Goal: Task Accomplishment & Management: Use online tool/utility

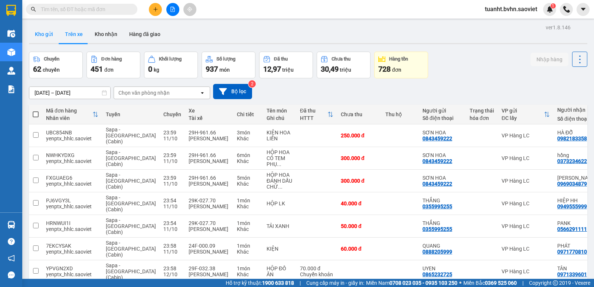
click at [48, 30] on button "Kho gửi" at bounding box center [44, 34] width 30 height 18
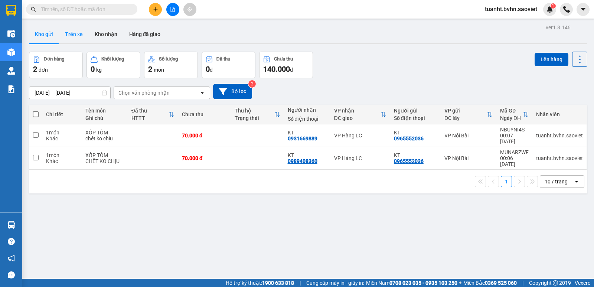
click at [74, 34] on button "Trên xe" at bounding box center [74, 34] width 30 height 18
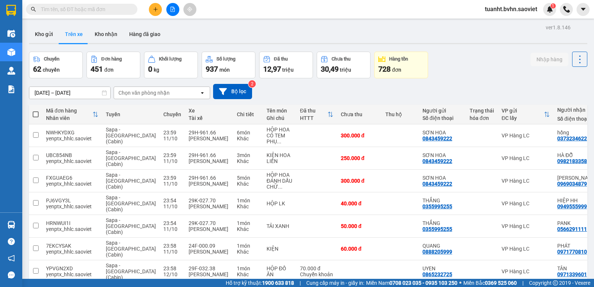
click at [136, 91] on div "Chọn văn phòng nhận" at bounding box center [143, 92] width 51 height 7
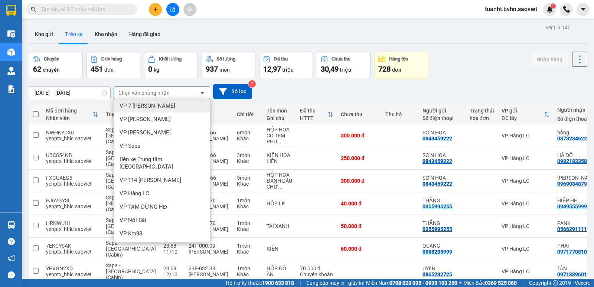
scroll to position [63, 0]
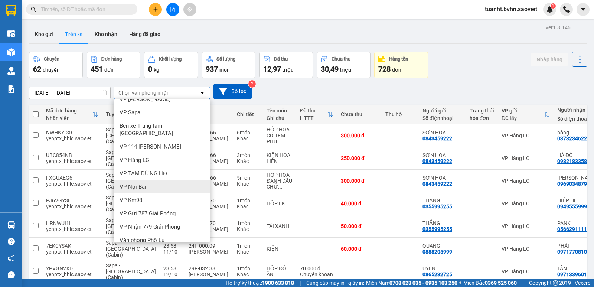
click at [152, 180] on div "VP Nội Bài" at bounding box center [162, 186] width 97 height 13
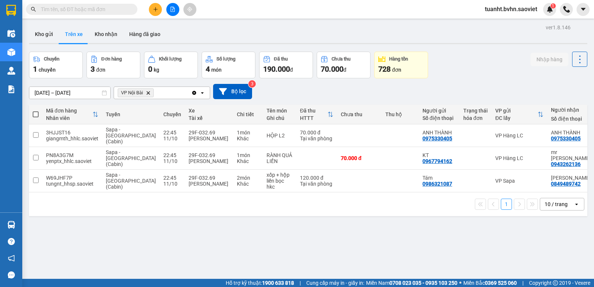
click at [170, 13] on button at bounding box center [172, 9] width 13 height 13
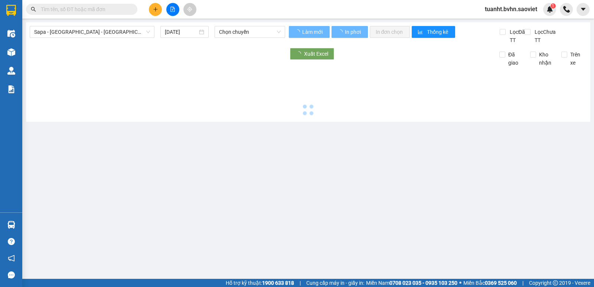
type input "[DATE]"
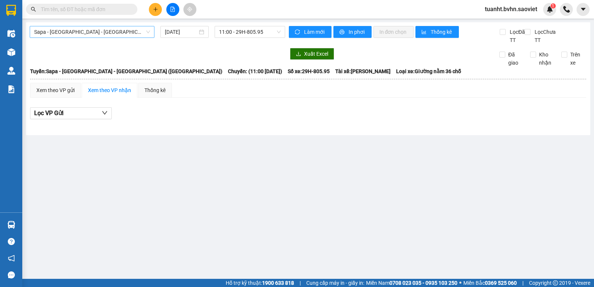
click at [130, 32] on span "Sapa - [GEOGRAPHIC_DATA] - [GEOGRAPHIC_DATA] ([GEOGRAPHIC_DATA])" at bounding box center [92, 31] width 116 height 11
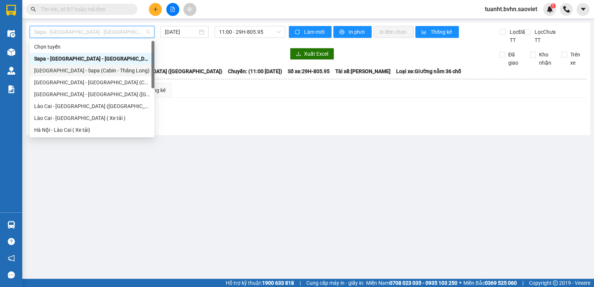
click at [119, 68] on div "[GEOGRAPHIC_DATA] - Sapa (Cabin - Thăng Long)" at bounding box center [92, 70] width 116 height 8
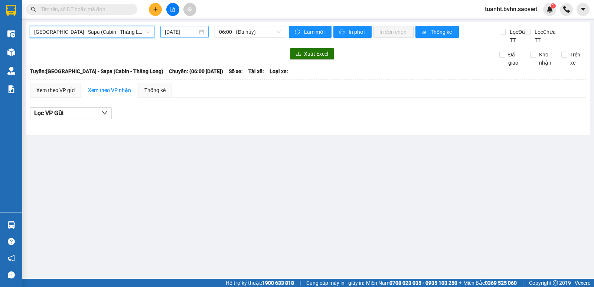
click at [182, 33] on input "[DATE]" at bounding box center [181, 32] width 33 height 8
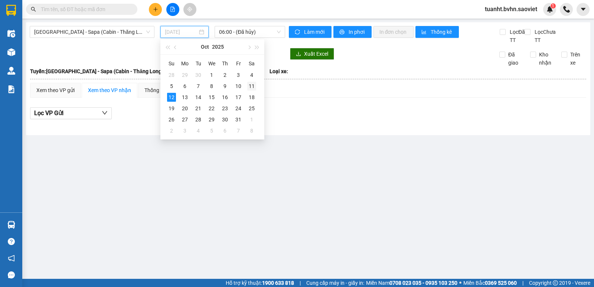
click at [249, 87] on div "11" at bounding box center [251, 86] width 9 height 9
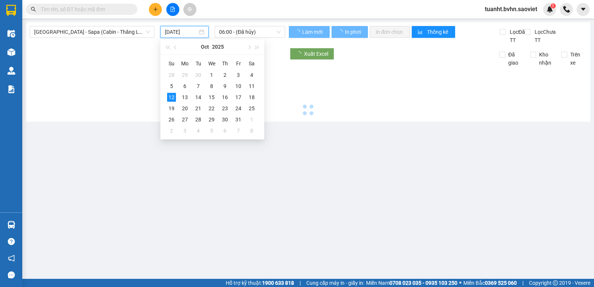
type input "[DATE]"
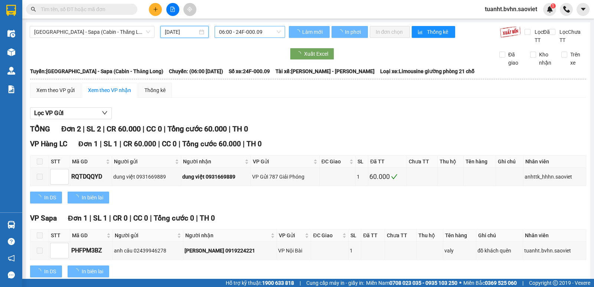
click at [236, 31] on span "06:00 - 24F-000.09" at bounding box center [249, 31] width 61 height 11
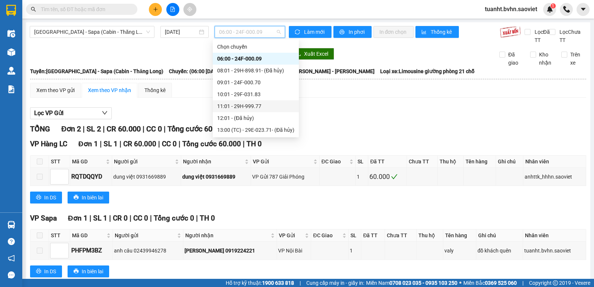
scroll to position [71, 0]
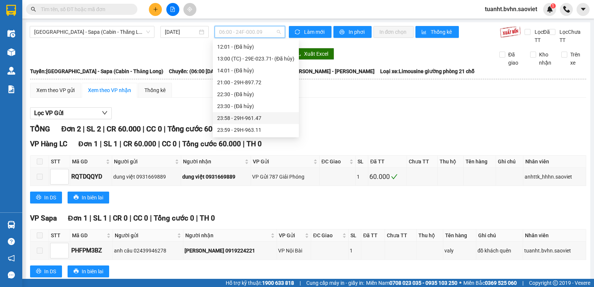
click at [226, 116] on div "23:58 - 29H-961.47" at bounding box center [255, 118] width 77 height 8
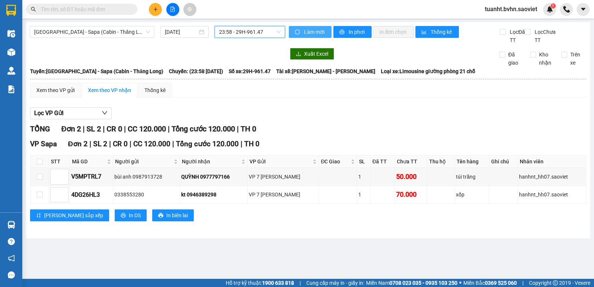
click at [293, 31] on button "Làm mới" at bounding box center [310, 32] width 43 height 12
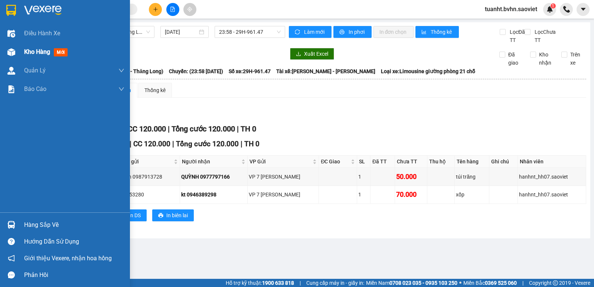
click at [20, 52] on div "Kho hàng mới" at bounding box center [65, 52] width 130 height 19
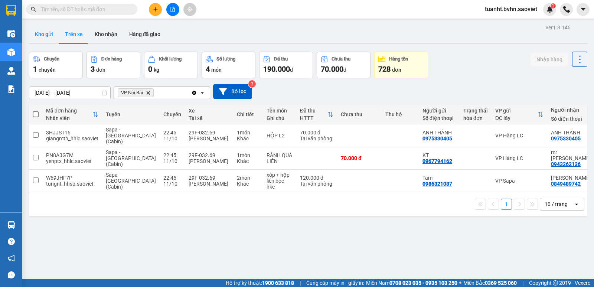
click at [40, 38] on button "Kho gửi" at bounding box center [44, 34] width 30 height 18
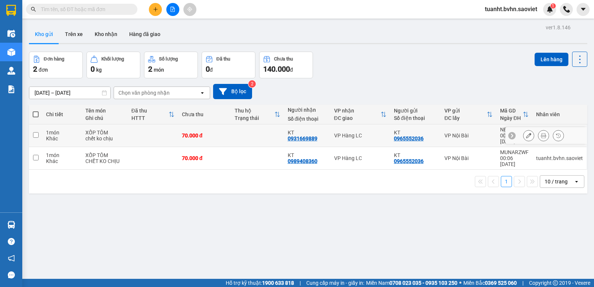
drag, startPoint x: 37, startPoint y: 132, endPoint x: 40, endPoint y: 151, distance: 19.2
click at [37, 132] on input "checkbox" at bounding box center [36, 135] width 6 height 6
checkbox input "true"
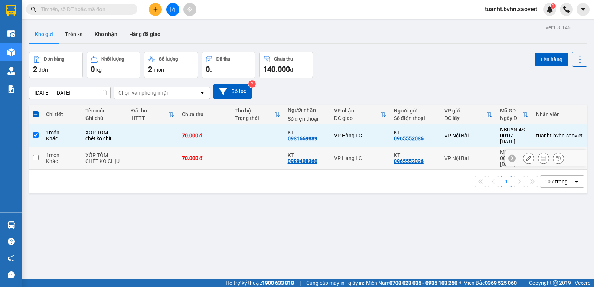
click at [36, 155] on input "checkbox" at bounding box center [36, 158] width 6 height 6
checkbox input "true"
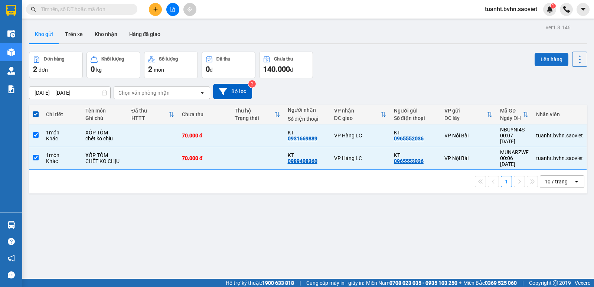
click at [542, 59] on button "Lên hàng" at bounding box center [552, 59] width 34 height 13
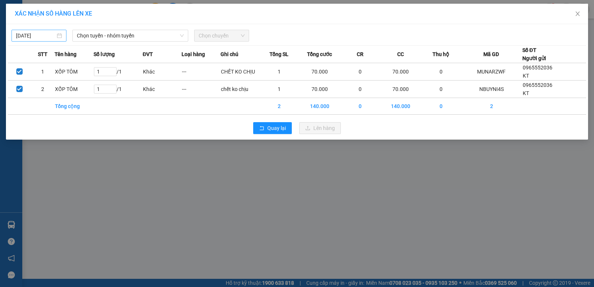
click at [49, 35] on input "[DATE]" at bounding box center [35, 36] width 39 height 8
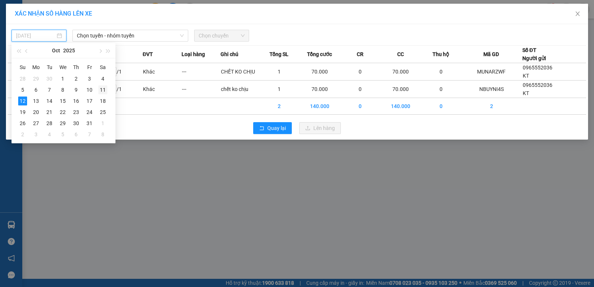
click at [102, 86] on div "11" at bounding box center [102, 89] width 9 height 9
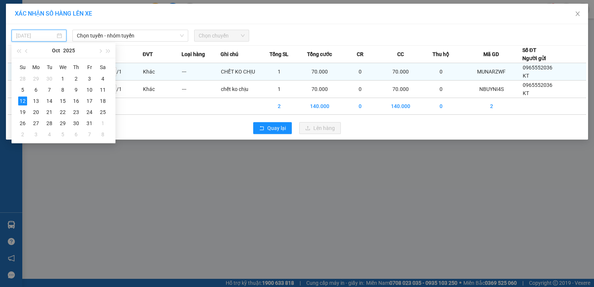
type input "[DATE]"
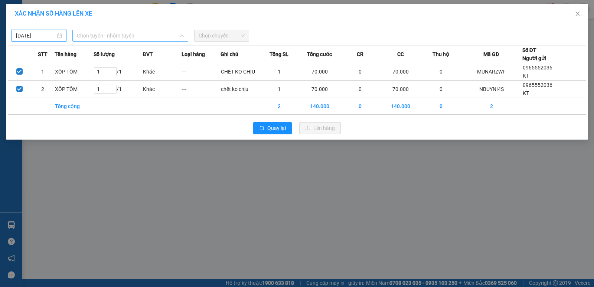
click at [133, 33] on span "Chọn tuyến - nhóm tuyến" at bounding box center [130, 35] width 107 height 11
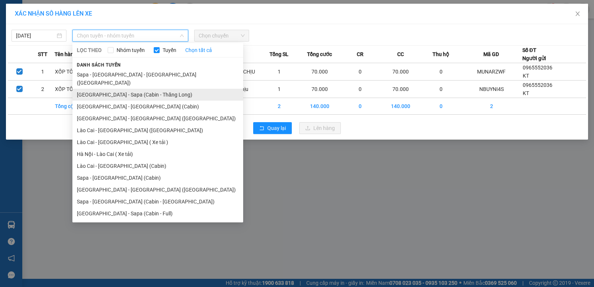
click at [137, 89] on li "[GEOGRAPHIC_DATA] - Sapa (Cabin - Thăng Long)" at bounding box center [157, 95] width 171 height 12
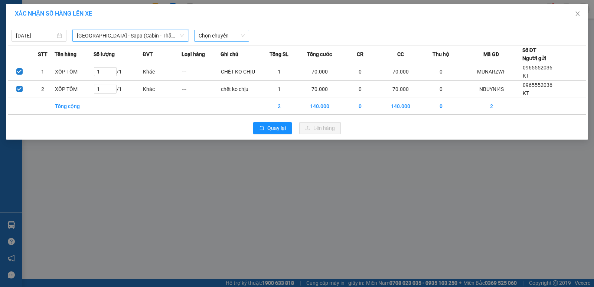
click at [217, 37] on span "Chọn chuyến" at bounding box center [222, 35] width 46 height 11
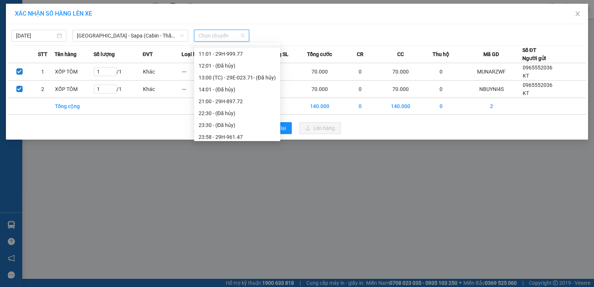
scroll to position [71, 0]
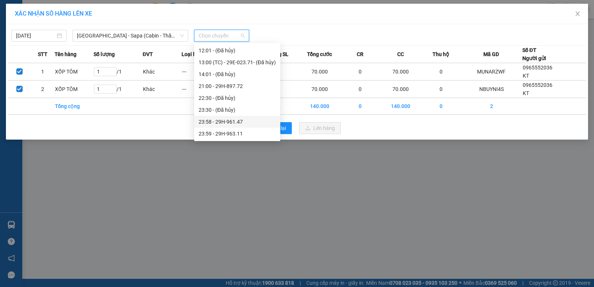
click at [229, 122] on div "23:58 - 29H-961.47" at bounding box center [237, 122] width 77 height 8
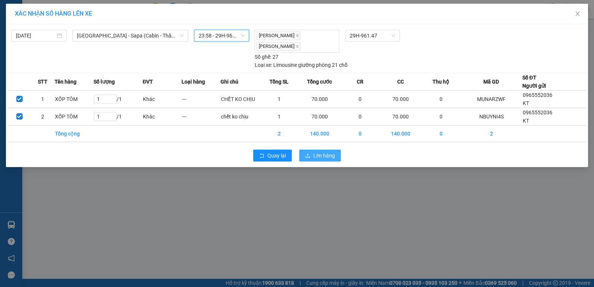
click at [309, 153] on icon "upload" at bounding box center [307, 155] width 5 height 5
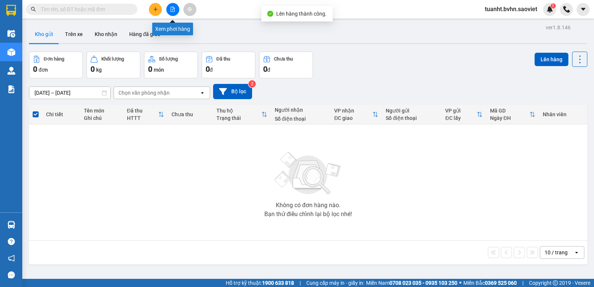
click at [167, 6] on button at bounding box center [172, 9] width 13 height 13
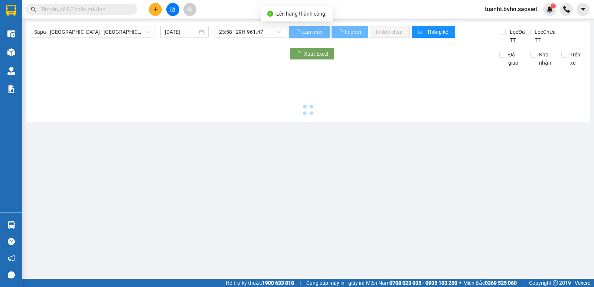
type input "[DATE]"
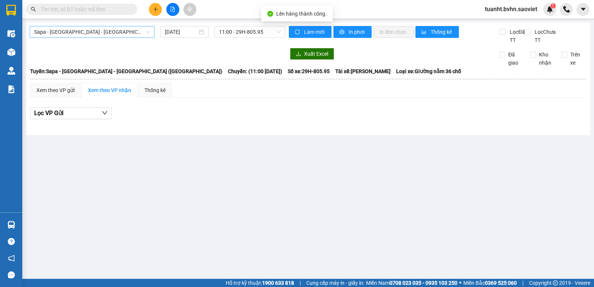
click at [136, 27] on span "Sapa - [GEOGRAPHIC_DATA] - [GEOGRAPHIC_DATA] ([GEOGRAPHIC_DATA])" at bounding box center [92, 31] width 116 height 11
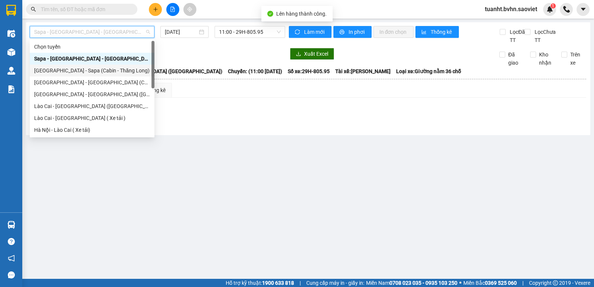
click at [113, 70] on div "[GEOGRAPHIC_DATA] - Sapa (Cabin - Thăng Long)" at bounding box center [92, 70] width 116 height 8
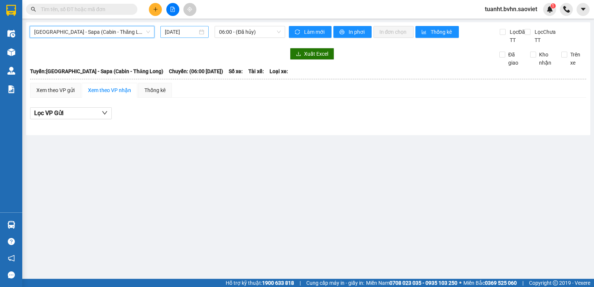
click at [195, 32] on input "[DATE]" at bounding box center [181, 32] width 33 height 8
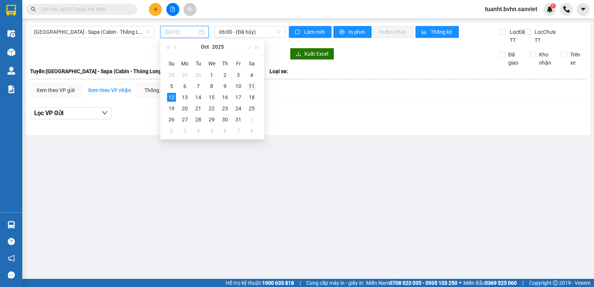
click at [251, 89] on div "11" at bounding box center [251, 86] width 9 height 9
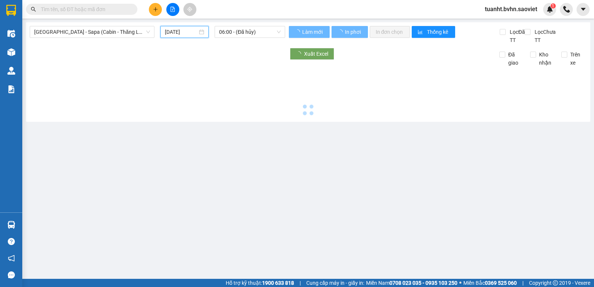
type input "[DATE]"
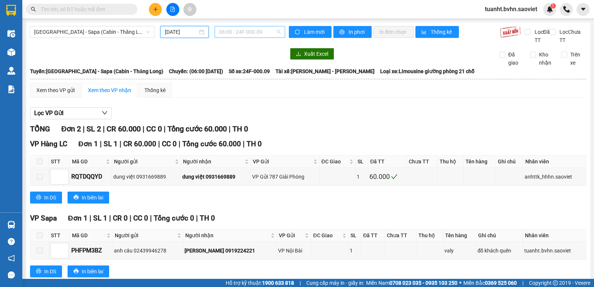
click at [238, 32] on span "06:00 - 24F-000.09" at bounding box center [249, 31] width 61 height 11
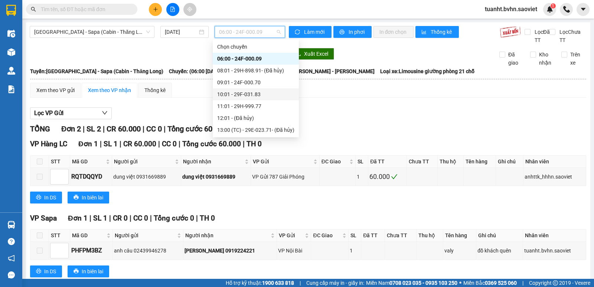
scroll to position [71, 0]
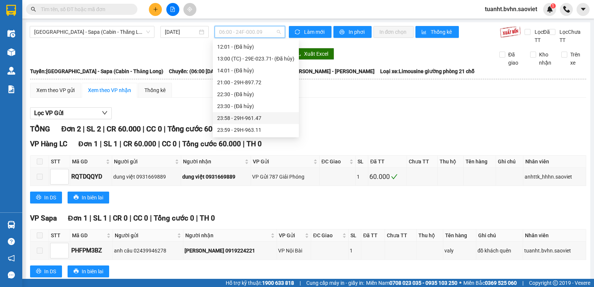
click at [254, 120] on div "23:58 - 29H-961.47" at bounding box center [255, 118] width 77 height 8
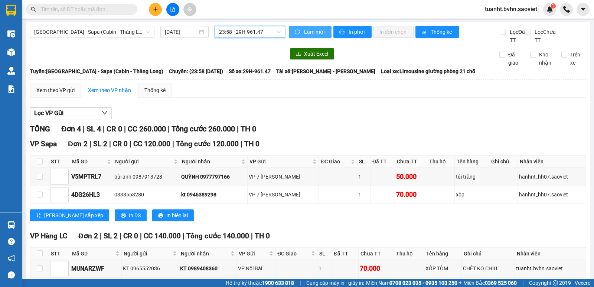
click at [293, 36] on button "Làm mới" at bounding box center [310, 32] width 43 height 12
click at [349, 35] on span "In phơi" at bounding box center [357, 32] width 17 height 8
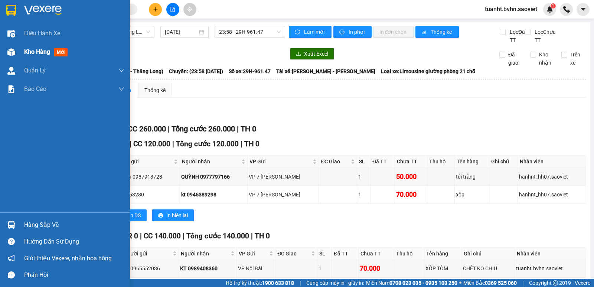
click at [15, 52] on div at bounding box center [11, 52] width 13 height 13
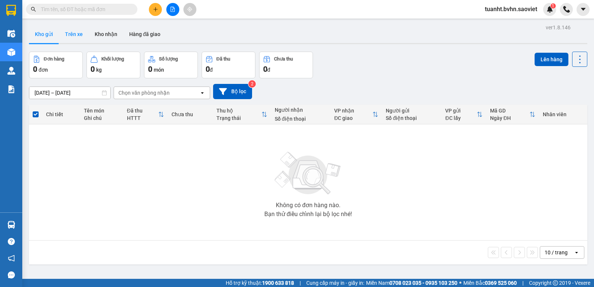
click at [76, 36] on button "Trên xe" at bounding box center [74, 34] width 30 height 18
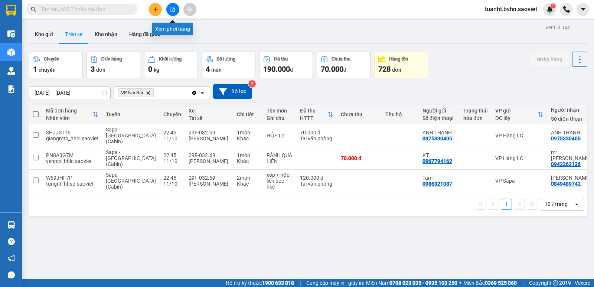
click at [169, 11] on button at bounding box center [172, 9] width 13 height 13
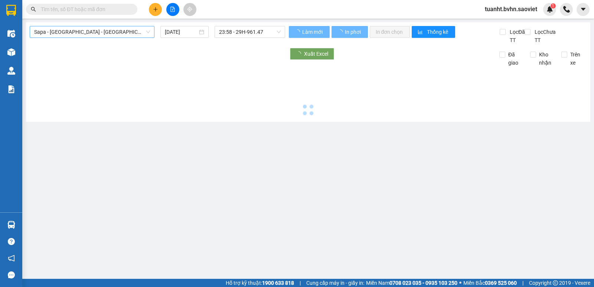
type input "[DATE]"
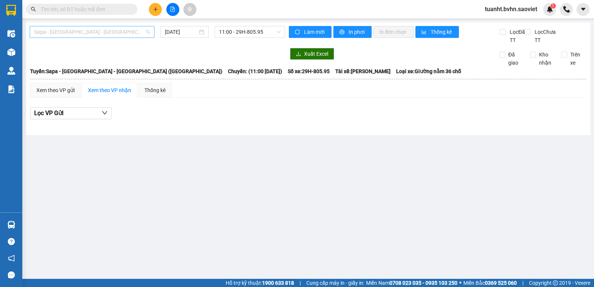
click at [98, 32] on span "Sapa - [GEOGRAPHIC_DATA] - [GEOGRAPHIC_DATA] ([GEOGRAPHIC_DATA])" at bounding box center [92, 31] width 116 height 11
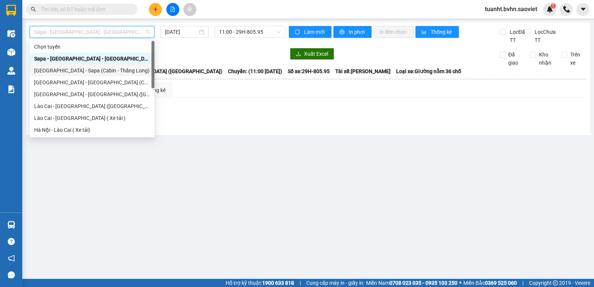
click at [96, 68] on div "[GEOGRAPHIC_DATA] - Sapa (Cabin - Thăng Long)" at bounding box center [92, 70] width 116 height 8
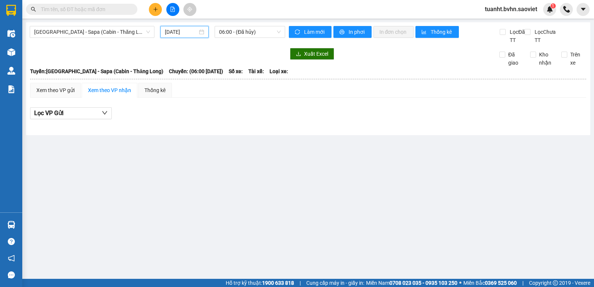
click at [180, 29] on input "[DATE]" at bounding box center [181, 32] width 33 height 8
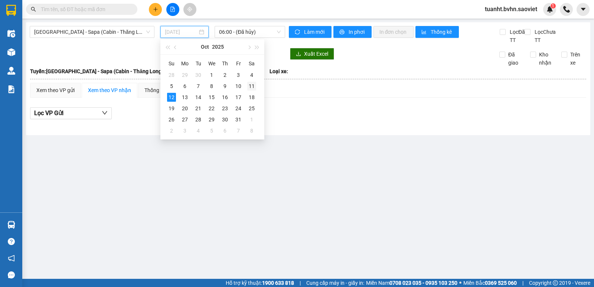
click at [250, 88] on div "11" at bounding box center [251, 86] width 9 height 9
type input "[DATE]"
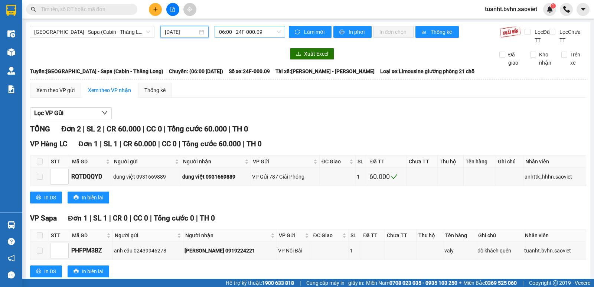
click at [253, 31] on span "06:00 - 24F-000.09" at bounding box center [249, 31] width 61 height 11
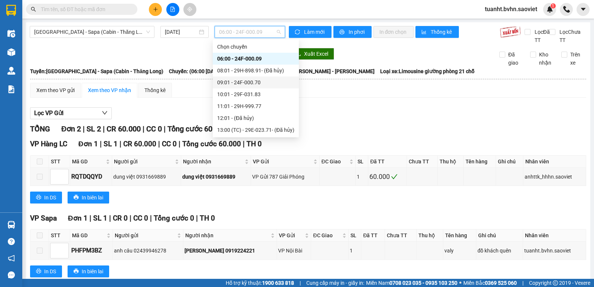
scroll to position [71, 0]
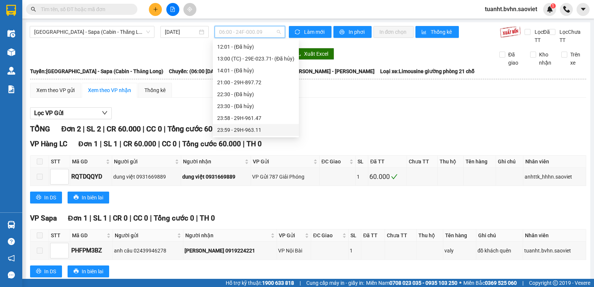
click at [254, 130] on div "23:59 - 29H-963.11" at bounding box center [255, 130] width 77 height 8
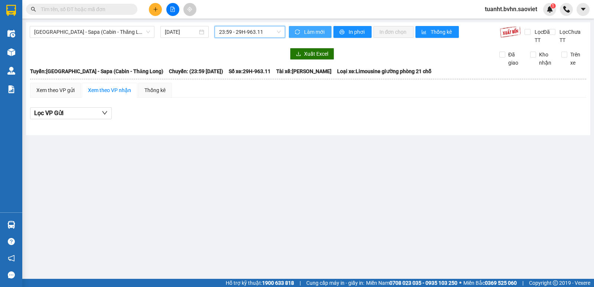
click at [301, 29] on span "sync" at bounding box center [298, 32] width 6 height 6
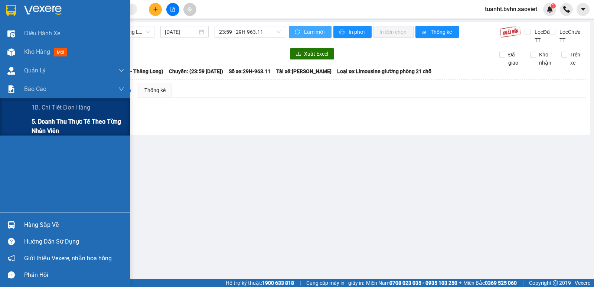
click at [43, 122] on span "5. Doanh thu thực tế theo từng nhân viên" at bounding box center [78, 126] width 93 height 19
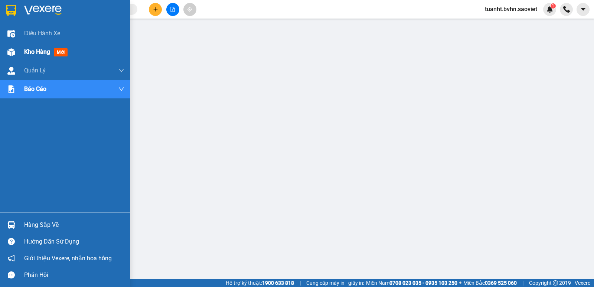
click at [8, 50] on img at bounding box center [11, 52] width 8 height 8
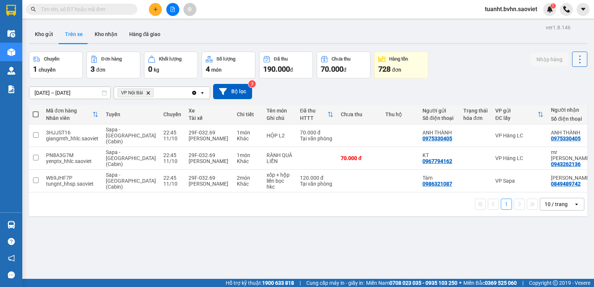
click at [575, 64] on icon at bounding box center [580, 59] width 10 height 10
click at [564, 81] on span "Làm mới" at bounding box center [564, 79] width 20 height 7
